Goal: Information Seeking & Learning: Find contact information

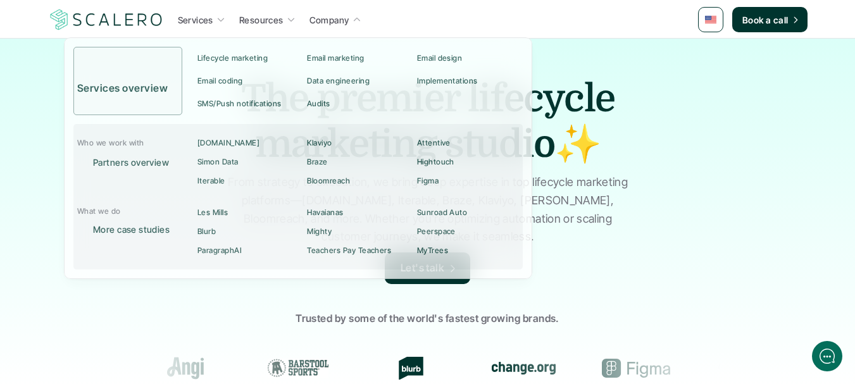
click at [191, 21] on p "Services" at bounding box center [195, 19] width 35 height 13
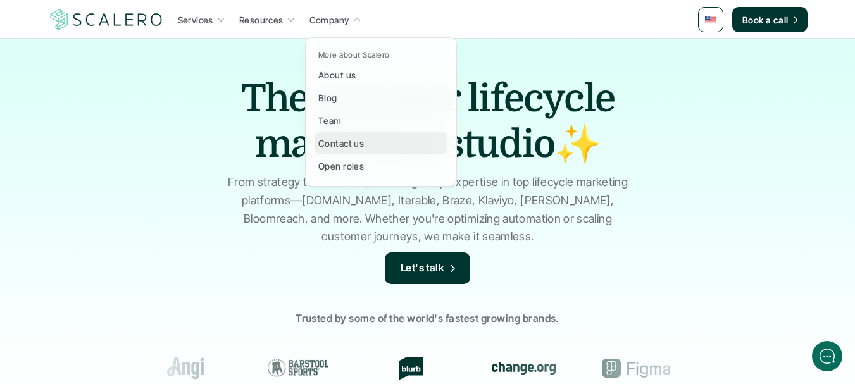
click at [349, 144] on p "Contact us" at bounding box center [341, 143] width 46 height 13
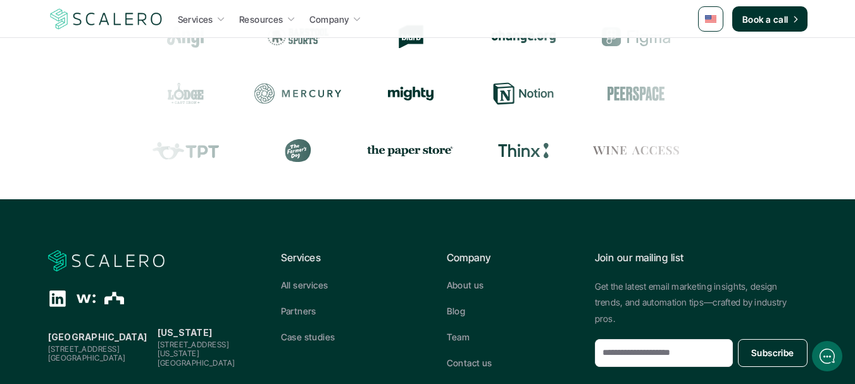
scroll to position [728, 0]
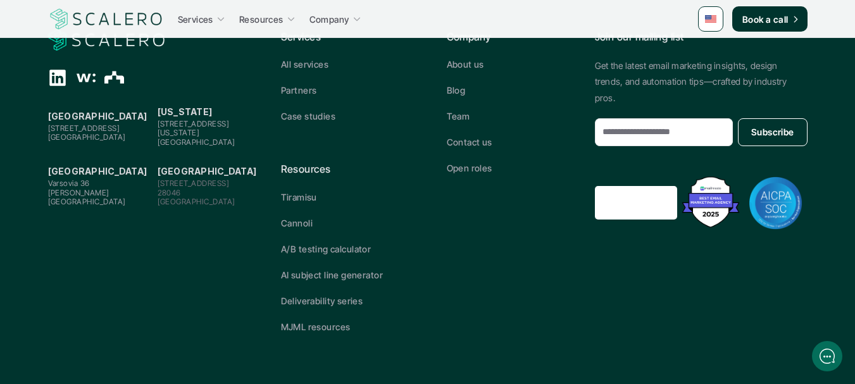
click at [61, 123] on span "[STREET_ADDRESS]" at bounding box center [84, 127] width 72 height 9
drag, startPoint x: 61, startPoint y: 123, endPoint x: 116, endPoint y: 132, distance: 55.3
click at [116, 132] on p "[STREET_ADDRESS]" at bounding box center [99, 133] width 103 height 18
copy p "[STREET_ADDRESS]"
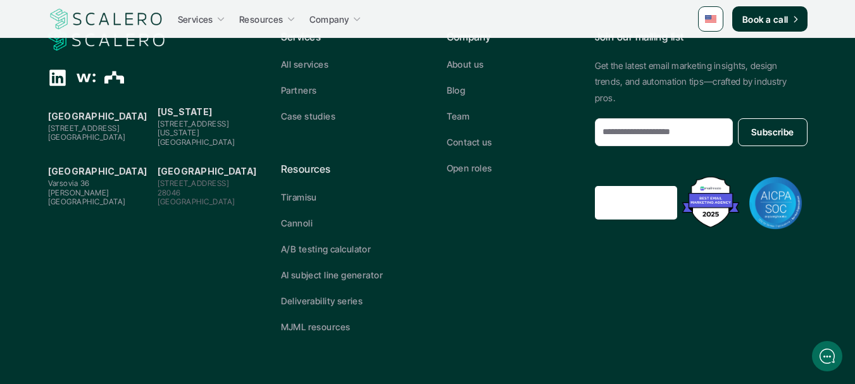
drag, startPoint x: 155, startPoint y: 122, endPoint x: 242, endPoint y: 136, distance: 88.0
click at [242, 136] on div "[GEOGRAPHIC_DATA][STREET_ADDRESS] [US_STATE][GEOGRAPHIC_DATA][STREET_ADDRESS][U…" at bounding box center [154, 125] width 213 height 43
copy p "[STREET_ADDRESS][US_STATE]"
drag, startPoint x: 46, startPoint y: 173, endPoint x: 138, endPoint y: 193, distance: 93.9
click at [138, 193] on footer "[GEOGRAPHIC_DATA][STREET_ADDRESS] [US_STATE] [STREET_ADDRESS][US_STATE][PERSON_…" at bounding box center [427, 181] width 855 height 406
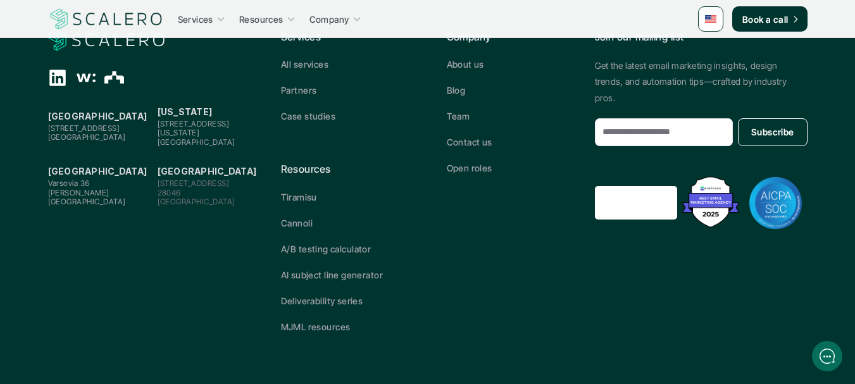
copy p "[STREET_ADDRESS][PERSON_NAME]"
drag, startPoint x: 156, startPoint y: 173, endPoint x: 222, endPoint y: 190, distance: 68.0
click at [222, 190] on div "[GEOGRAPHIC_DATA] [STREET_ADDRESS][PERSON_NAME] [GEOGRAPHIC_DATA] [STREET_ADDRE…" at bounding box center [154, 184] width 213 height 43
copy p "[STREET_ADDRESS]"
